Goal: Information Seeking & Learning: Understand process/instructions

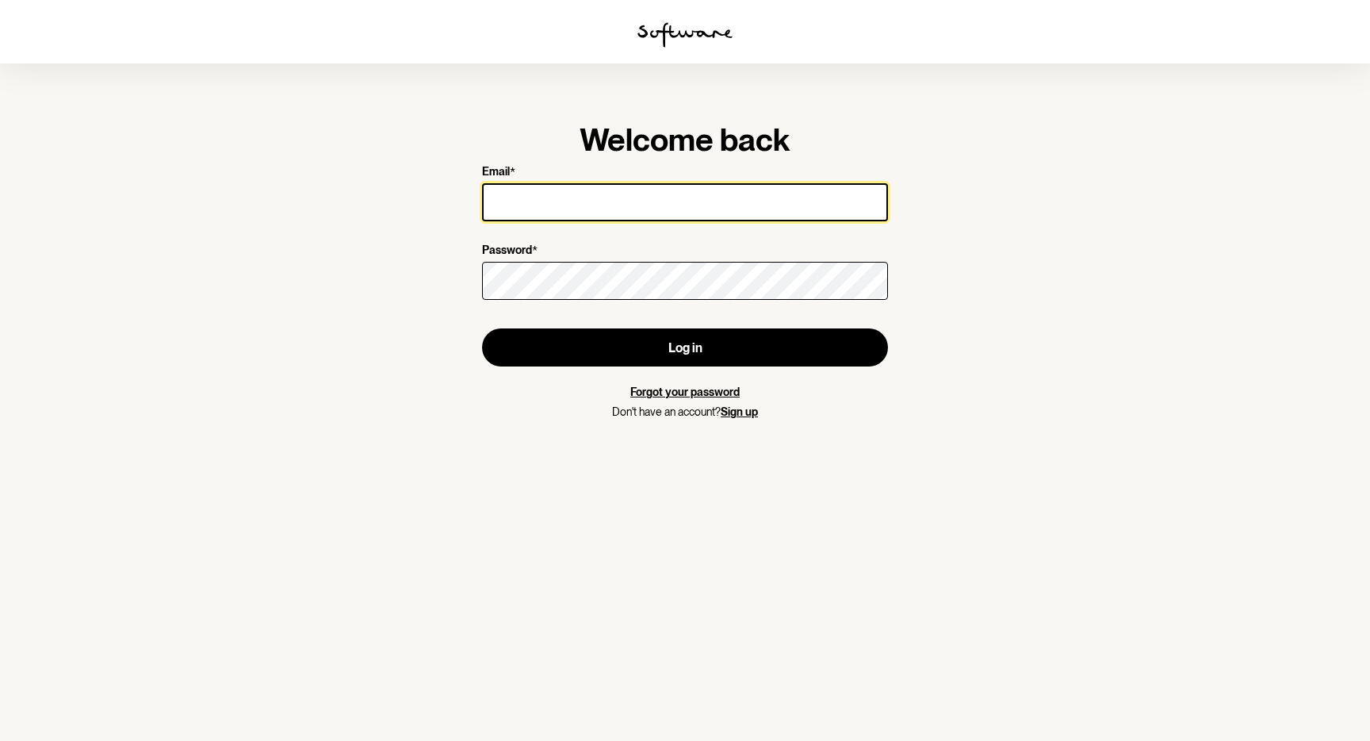
type input "[EMAIL_ADDRESS][DOMAIN_NAME]"
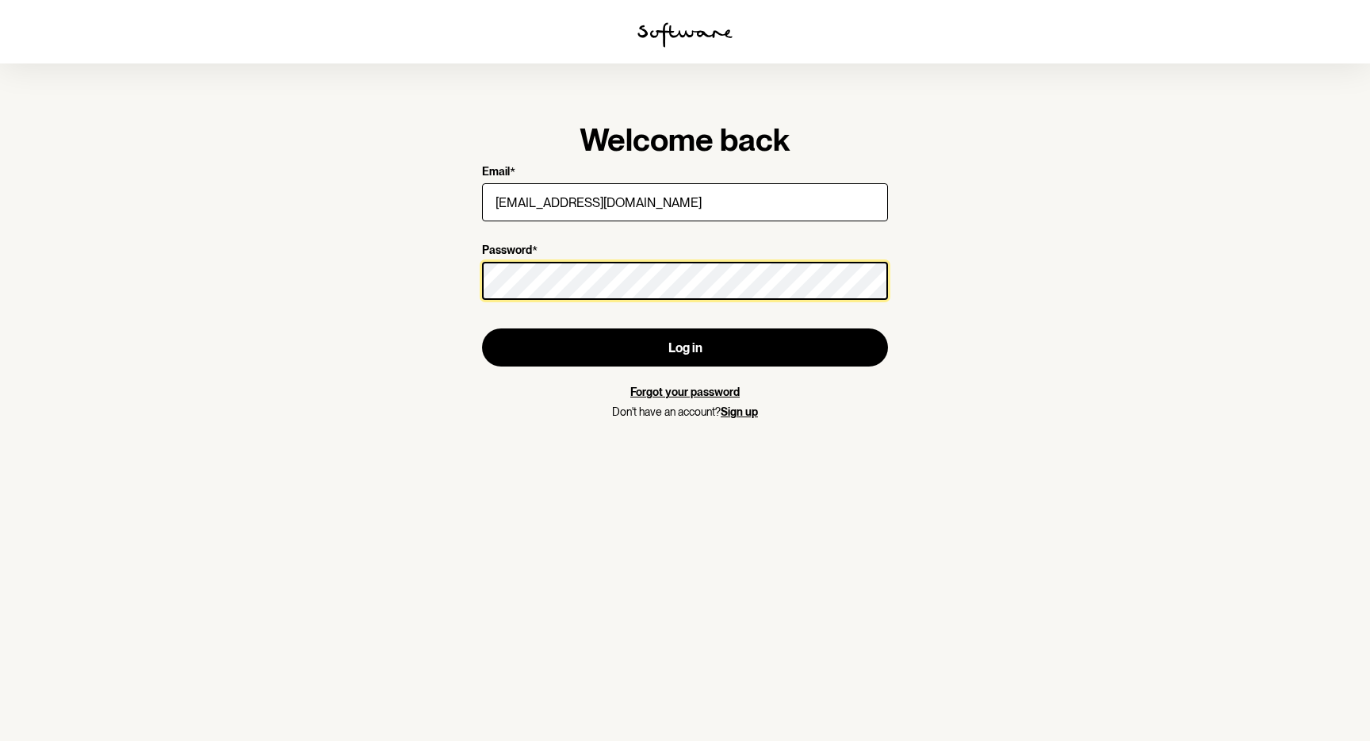
click at [685, 347] on button "Log in" at bounding box center [685, 347] width 406 height 38
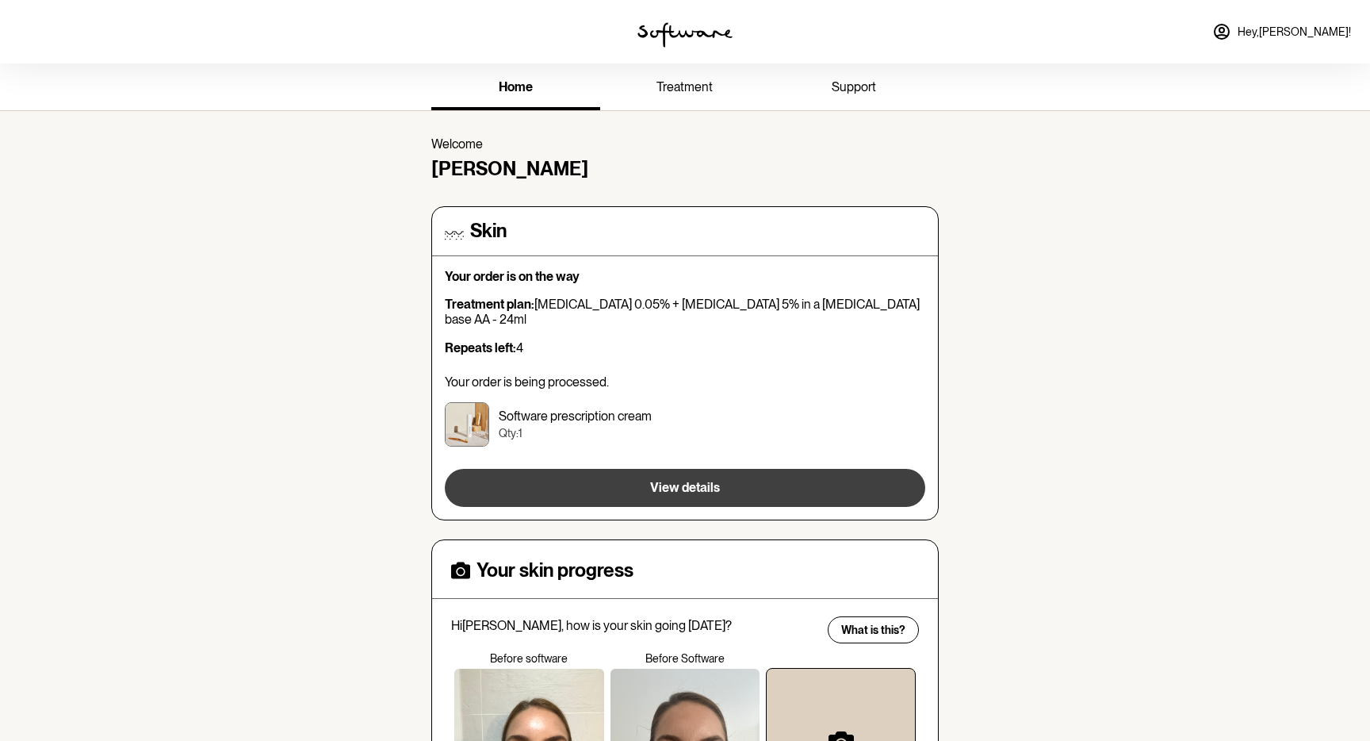
click at [700, 469] on button "View details" at bounding box center [685, 488] width 481 height 38
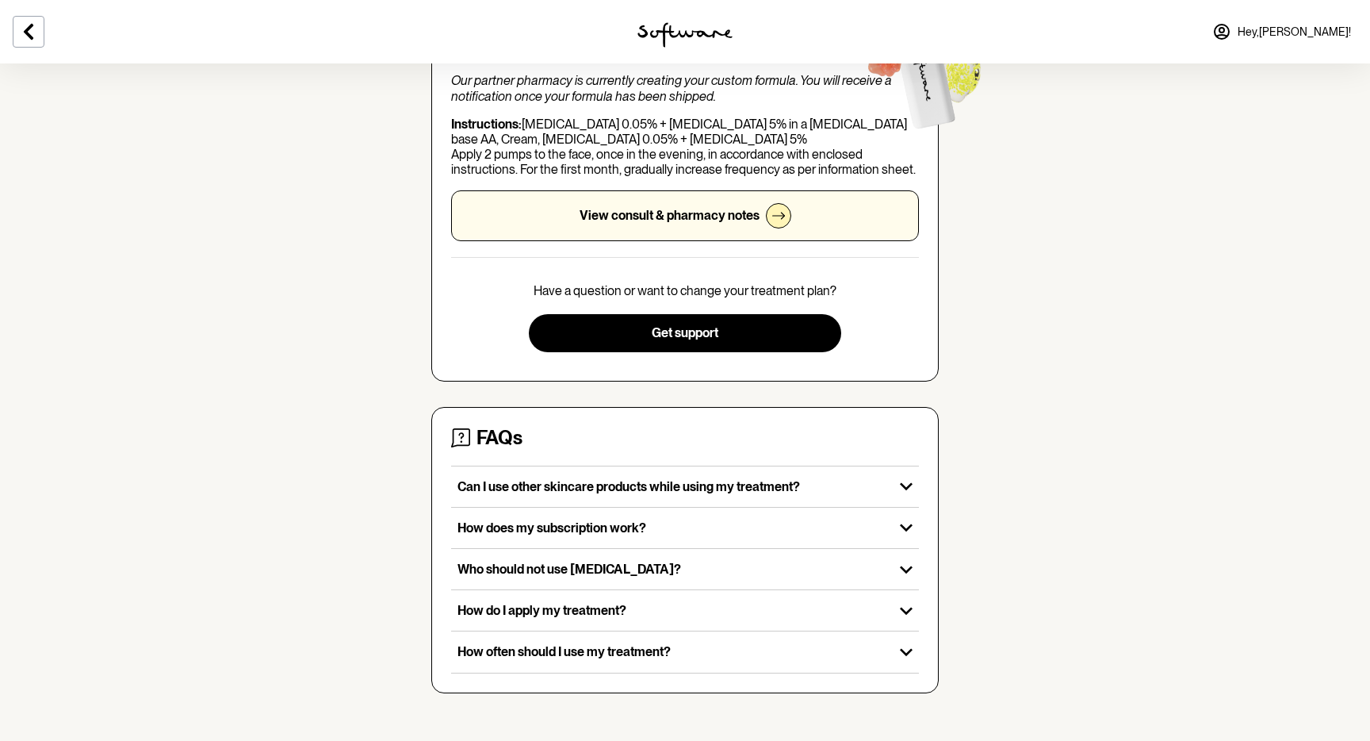
scroll to position [246, 0]
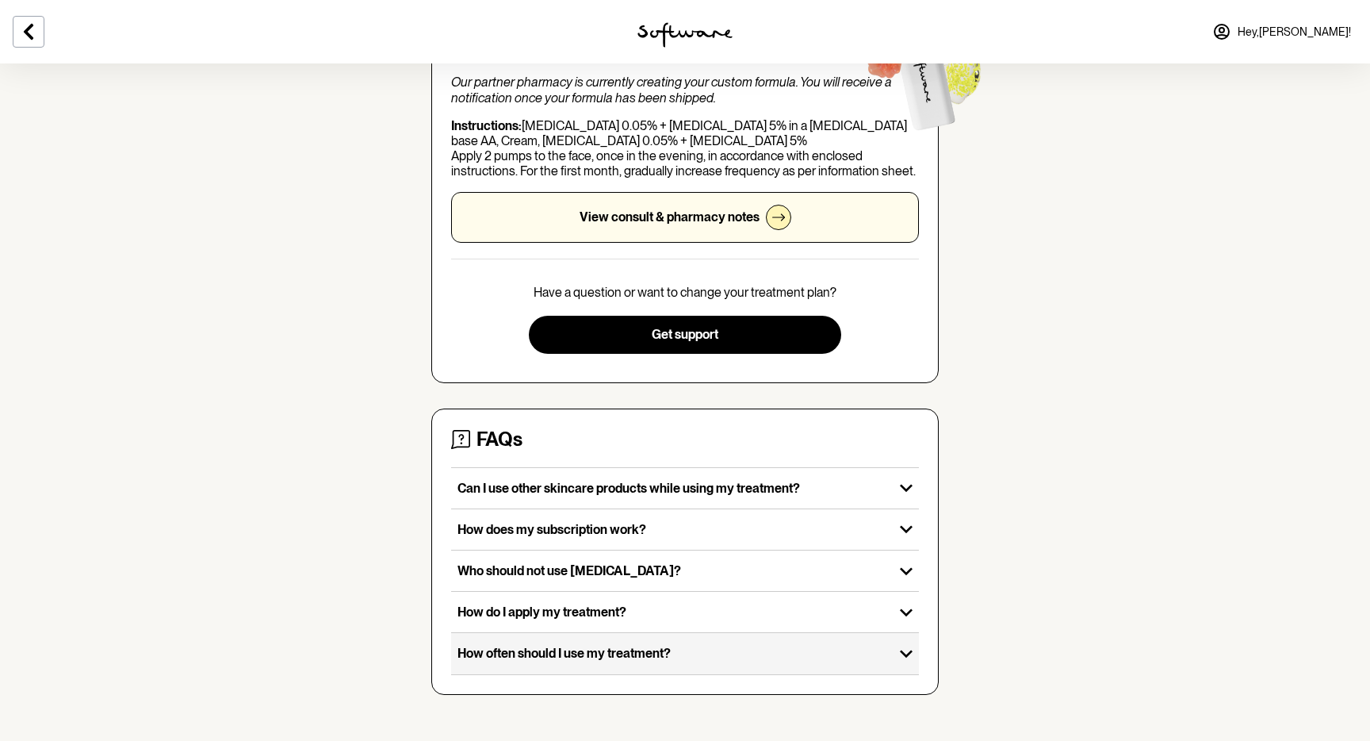
click at [558, 648] on p "How often should I use my treatment?" at bounding box center [673, 652] width 430 height 15
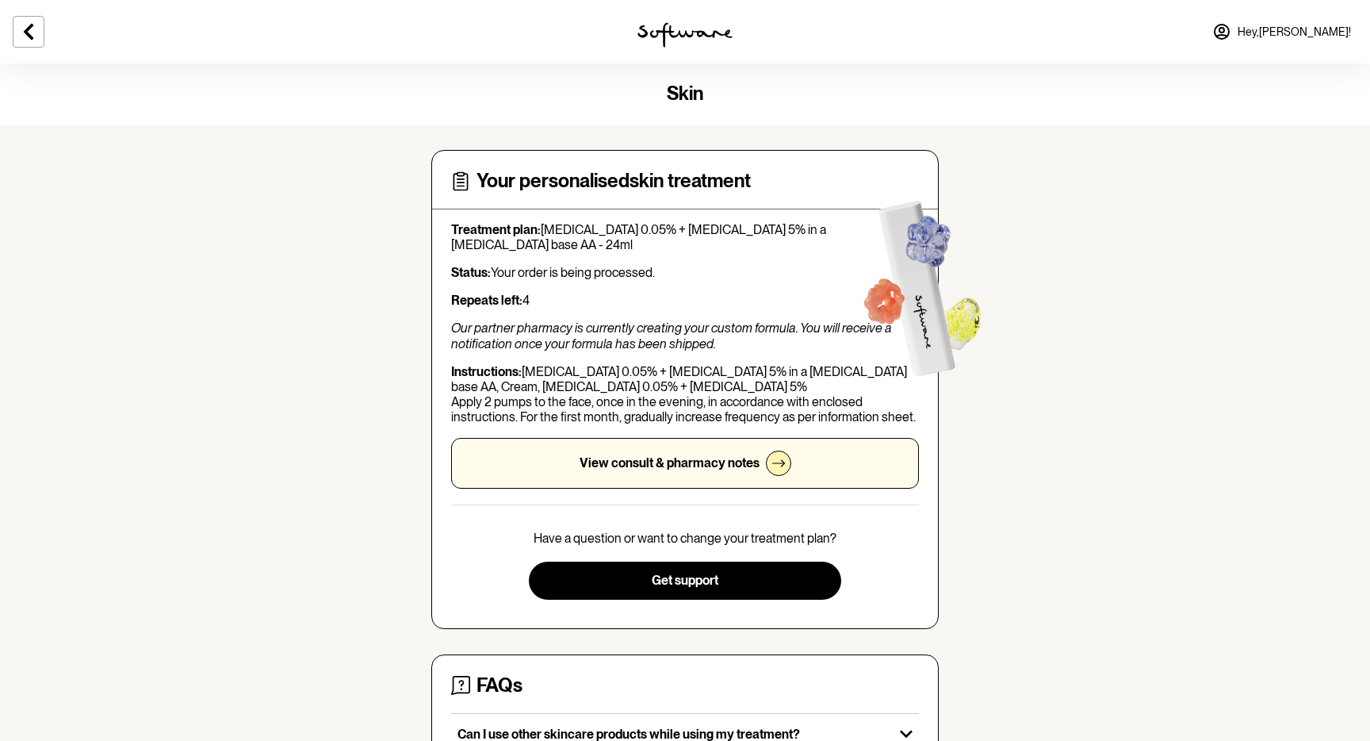
scroll to position [0, 0]
